Goal: Check status

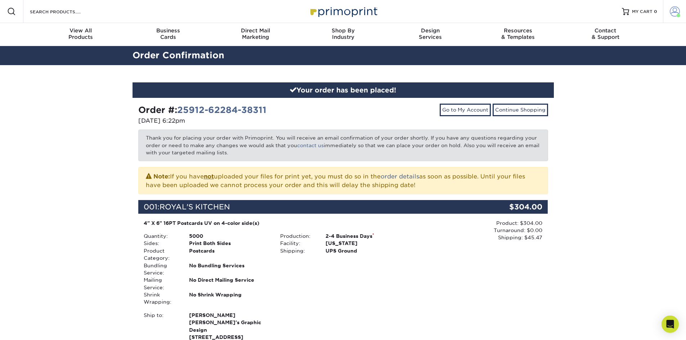
click at [675, 13] on span at bounding box center [675, 11] width 10 height 10
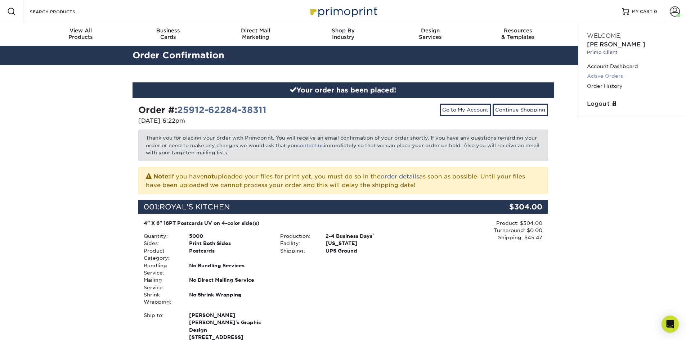
click at [615, 71] on link "Active Orders" at bounding box center [632, 76] width 90 height 10
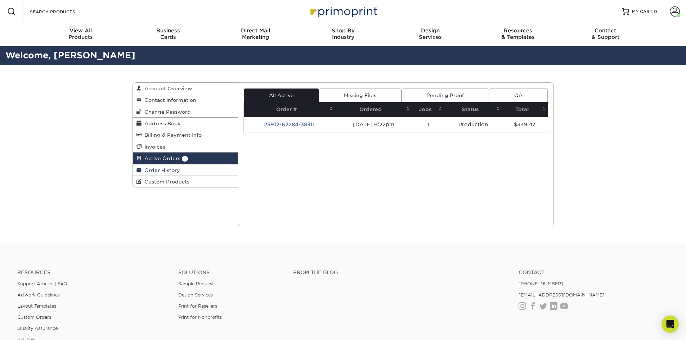
click at [164, 169] on span "Order History" at bounding box center [161, 171] width 39 height 6
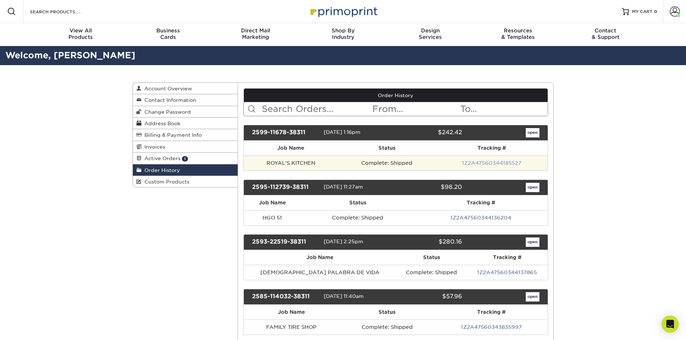
click at [477, 162] on link "1Z2A47560344185527" at bounding box center [491, 163] width 59 height 6
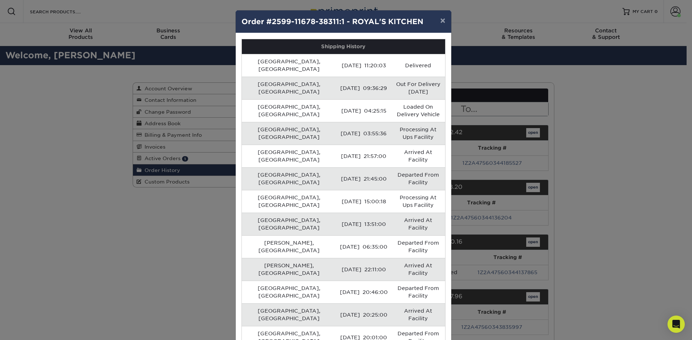
click at [595, 136] on div "× Order #2599-11678-38311:1 - ROYAL'S KITCHEN Shipping History Memphis, US 09/1…" at bounding box center [346, 170] width 692 height 340
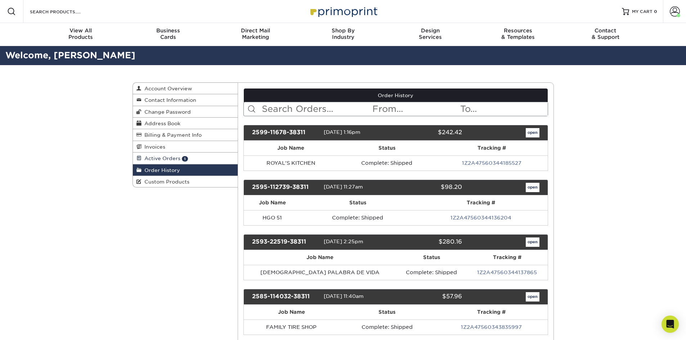
click at [161, 160] on span "Active Orders" at bounding box center [161, 159] width 39 height 6
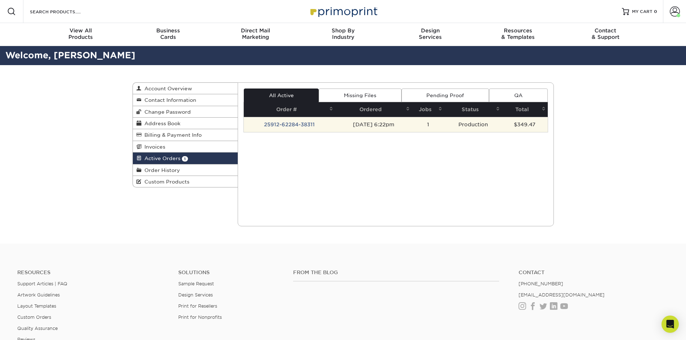
click at [303, 126] on td "25912-62284-38311" at bounding box center [290, 124] width 92 height 15
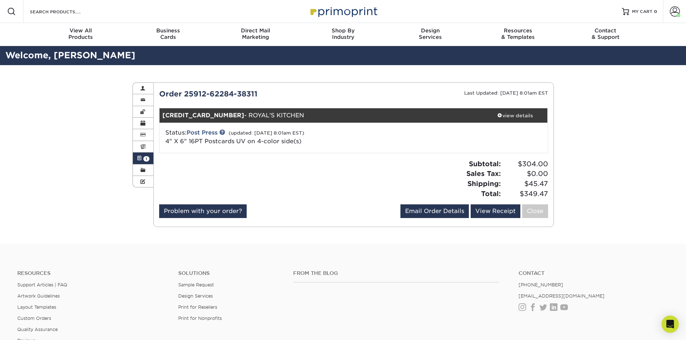
click at [100, 95] on div "Active Orders Account Overview Contact Information Change Password Address Book…" at bounding box center [343, 154] width 686 height 179
